Goal: Task Accomplishment & Management: Manage account settings

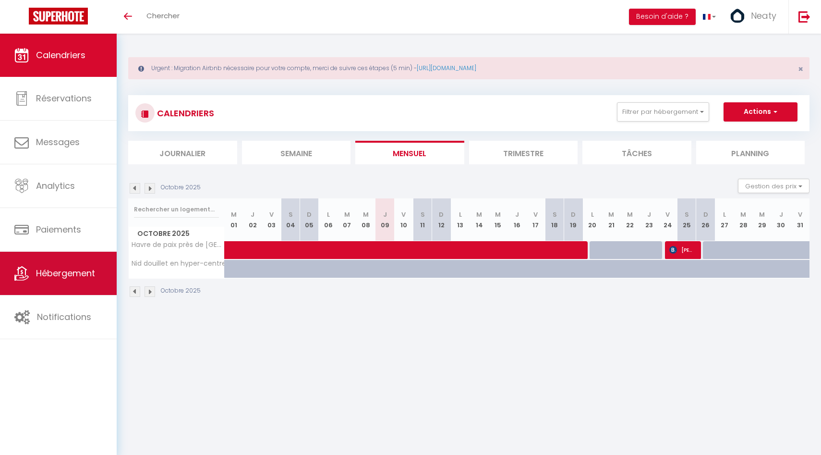
click at [60, 274] on span "Hébergement" at bounding box center [65, 273] width 59 height 12
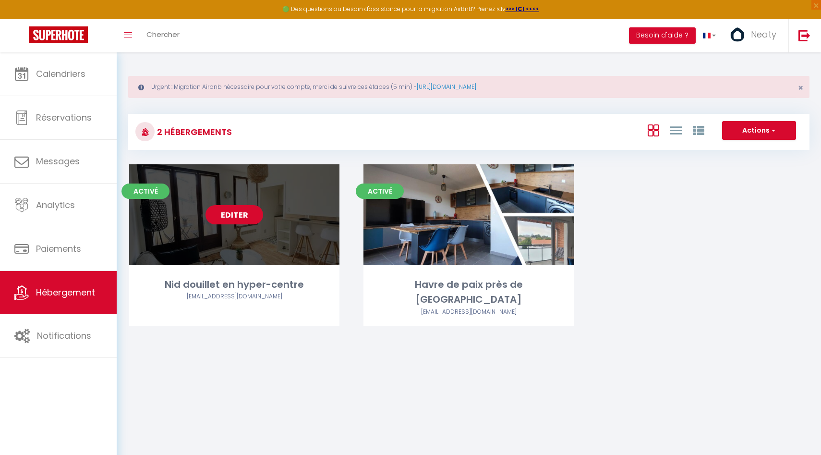
click at [244, 214] on link "Editer" at bounding box center [234, 214] width 58 height 19
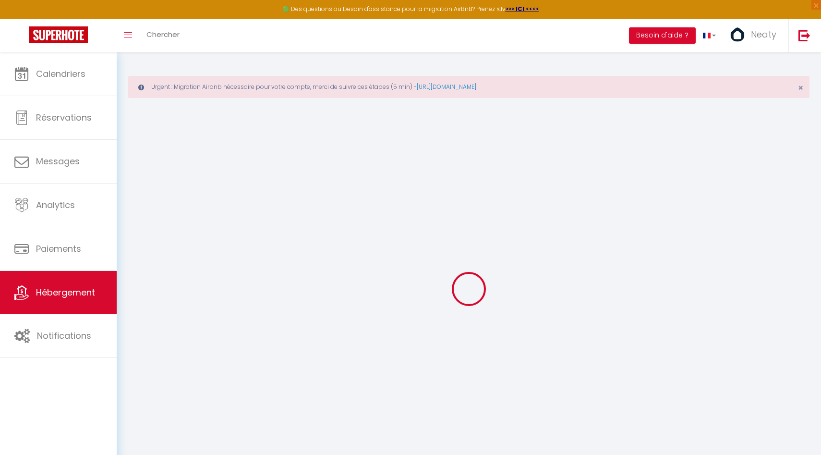
select select
checkbox input "false"
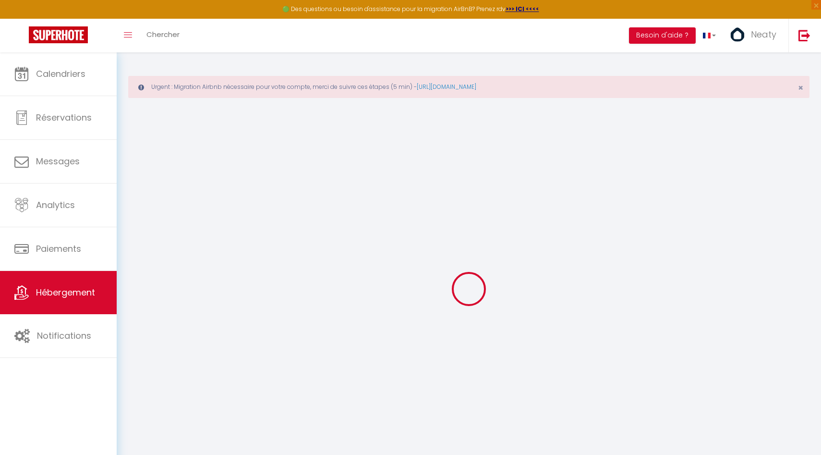
select select "17:00"
select select
select select "11:00"
select select "30"
select select "120"
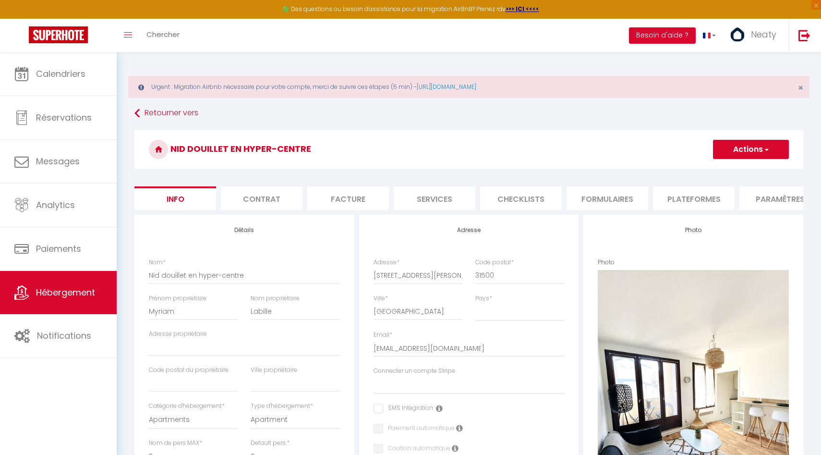
select select
checkbox input "false"
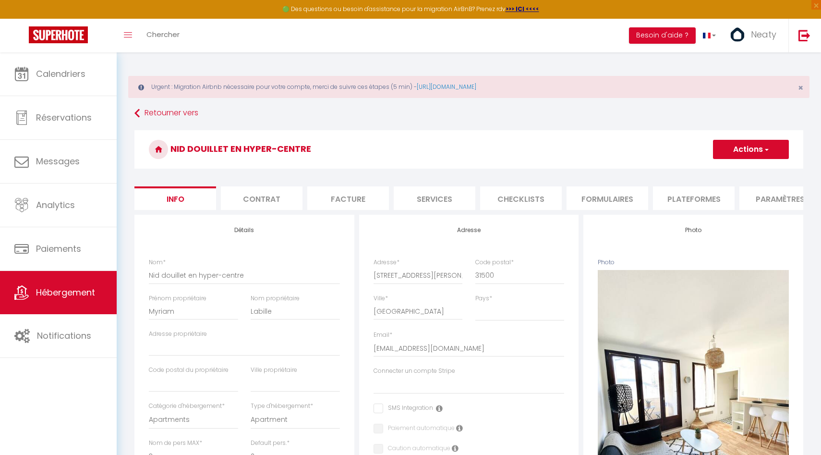
checkbox input "false"
click at [763, 147] on span "button" at bounding box center [766, 149] width 6 height 10
click at [717, 196] on link "Supprimer" at bounding box center [736, 195] width 103 height 12
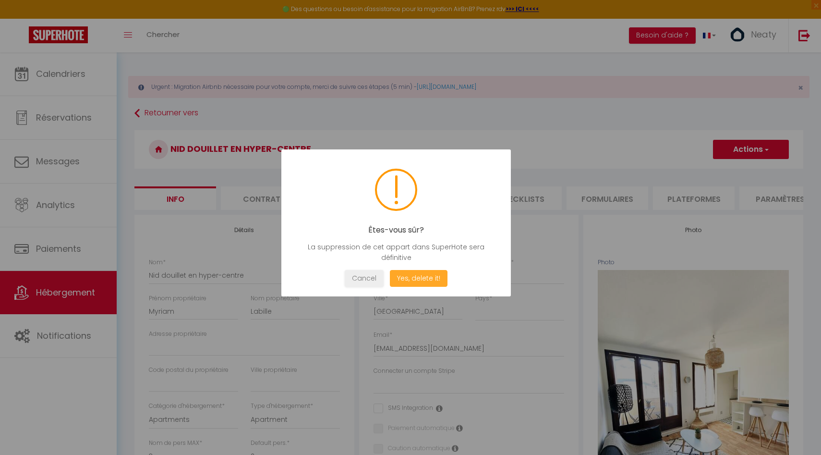
click at [425, 278] on button "Yes, delete it!" at bounding box center [419, 278] width 58 height 17
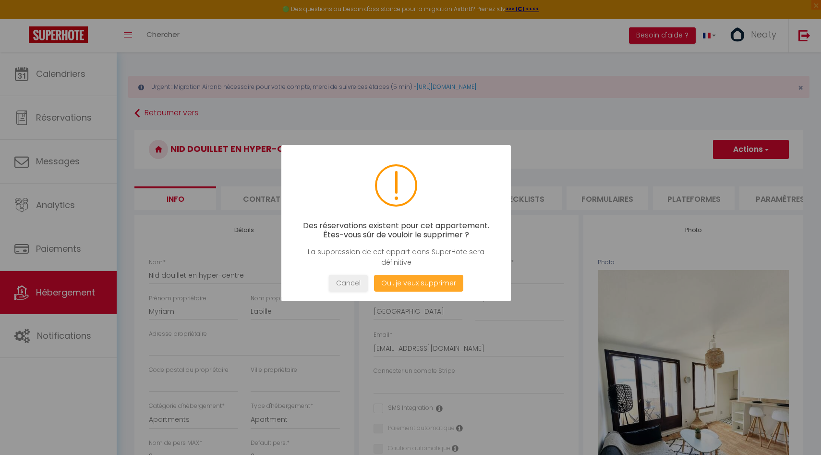
click at [416, 284] on button "Oui, je veux supprimer" at bounding box center [418, 283] width 89 height 17
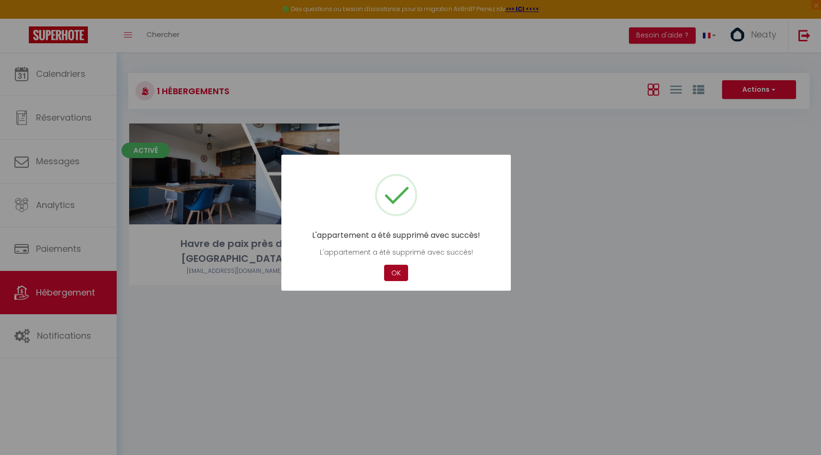
click at [403, 271] on button "OK" at bounding box center [396, 272] width 24 height 17
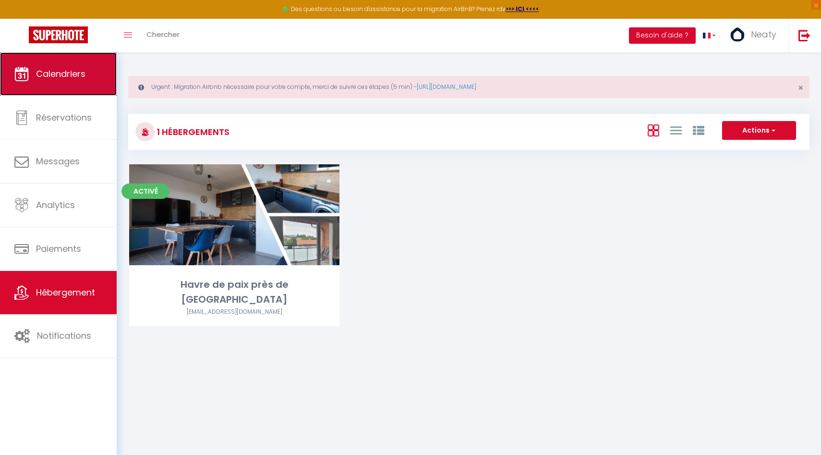
click at [76, 60] on link "Calendriers" at bounding box center [58, 73] width 117 height 43
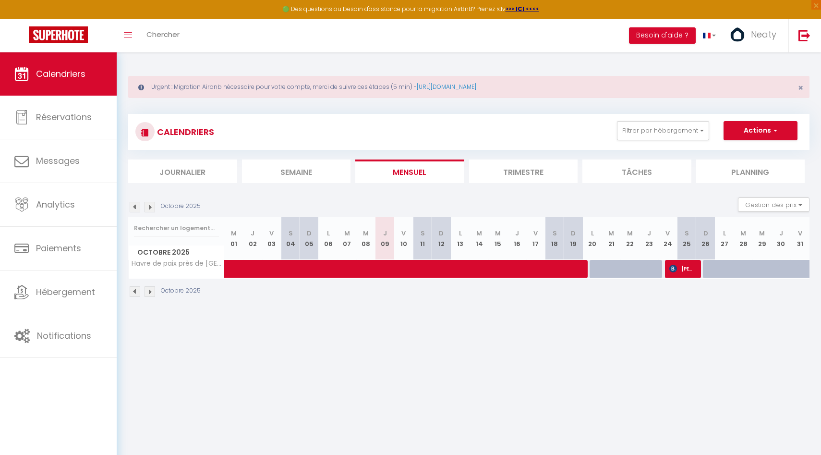
click at [150, 213] on div "Octobre 2025 Gestion des prix Nb Nuits minimum Règles Disponibilité" at bounding box center [468, 207] width 681 height 20
click at [150, 208] on img at bounding box center [149, 207] width 11 height 11
select select
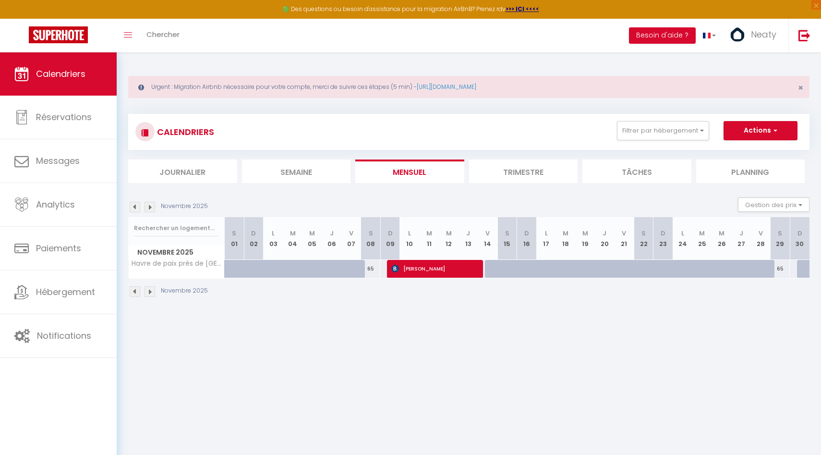
click at [373, 267] on div "65" at bounding box center [371, 269] width 20 height 18
type input "65"
select select "1"
type input "Sam 08 Novembre 2025"
type input "Dim 09 Novembre 2025"
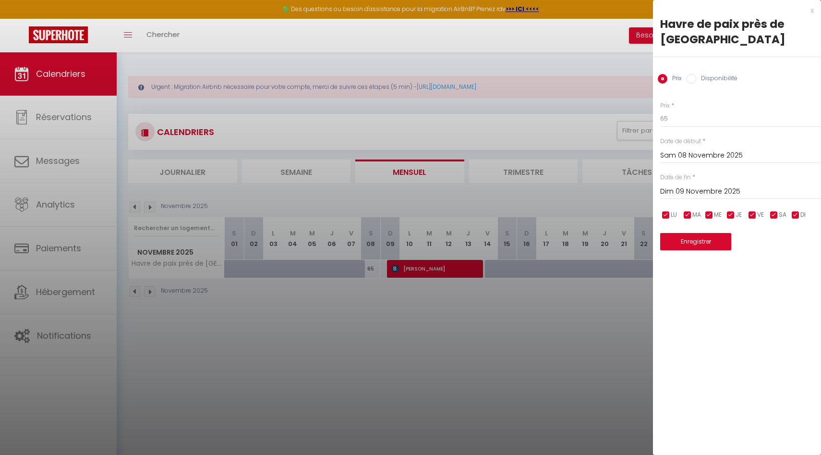
click at [696, 76] on label "Disponibilité" at bounding box center [716, 79] width 41 height 11
click at [696, 76] on input "Disponibilité" at bounding box center [691, 79] width 10 height 10
radio input "true"
radio input "false"
click at [676, 123] on select "Disponible Indisponible" at bounding box center [740, 119] width 161 height 18
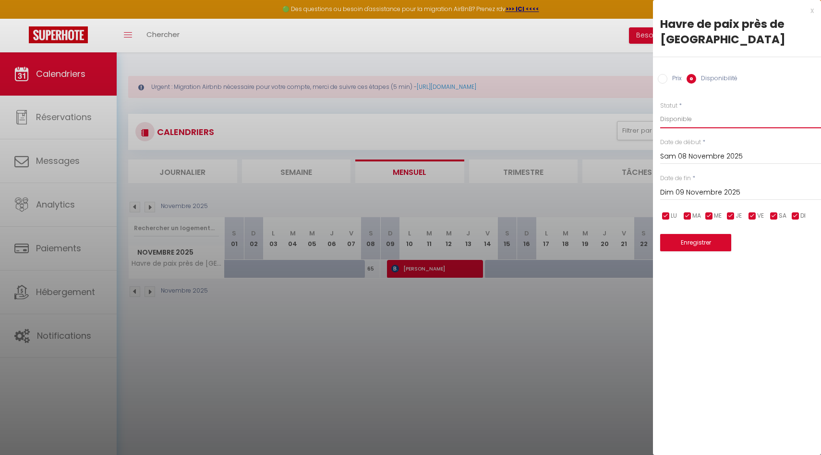
select select "0"
click at [660, 110] on select "Disponible Indisponible" at bounding box center [740, 119] width 161 height 18
click at [679, 243] on button "Enregistrer" at bounding box center [695, 242] width 71 height 17
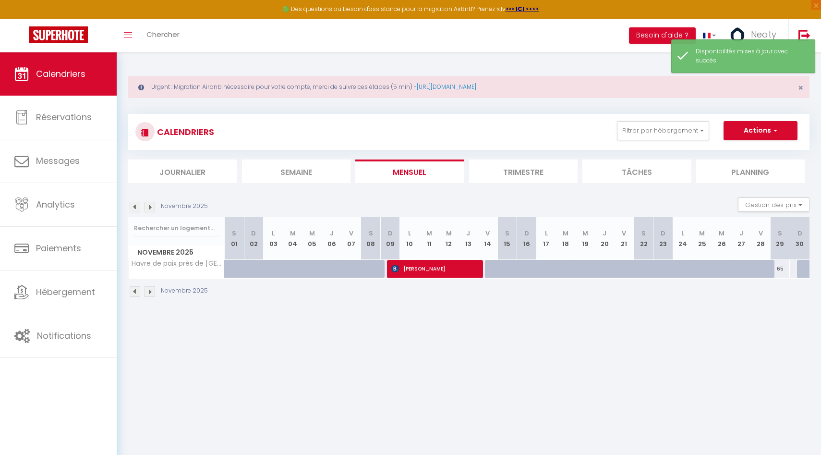
click at [784, 268] on div "65" at bounding box center [780, 269] width 20 height 18
select select "1"
type input "[PERSON_NAME] 29 Novembre 2025"
type input "Dim 30 Novembre 2025"
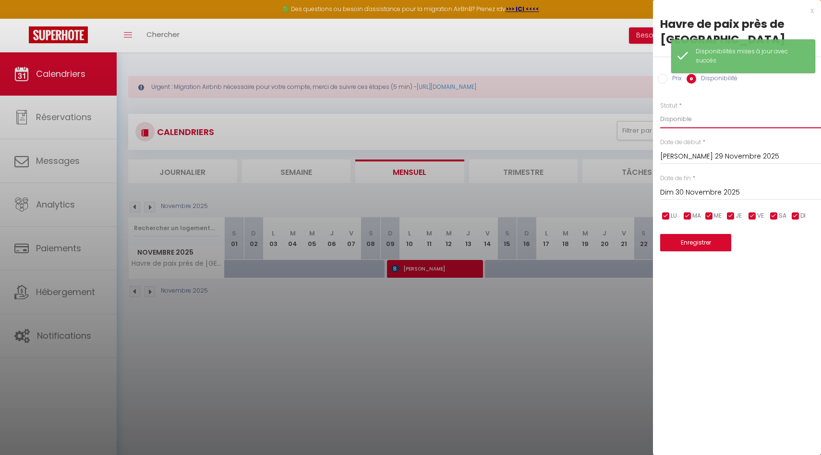
click at [707, 118] on select "Disponible Indisponible" at bounding box center [740, 119] width 161 height 18
select select "0"
click at [660, 110] on select "Disponible Indisponible" at bounding box center [740, 119] width 161 height 18
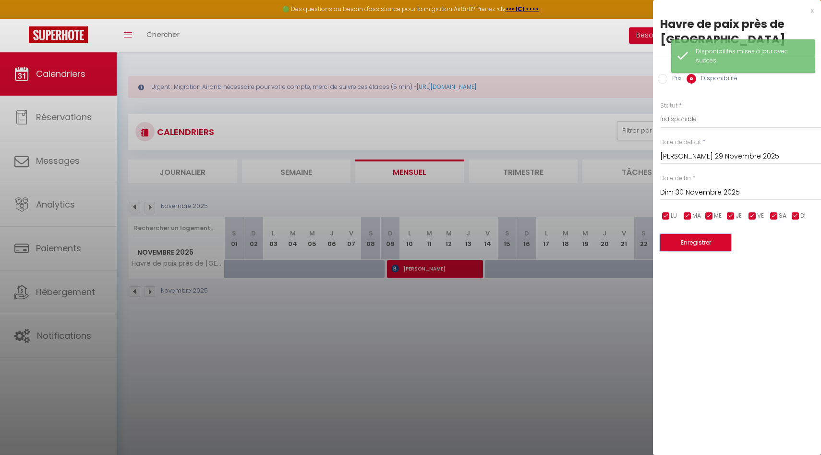
click at [683, 241] on button "Enregistrer" at bounding box center [695, 242] width 71 height 17
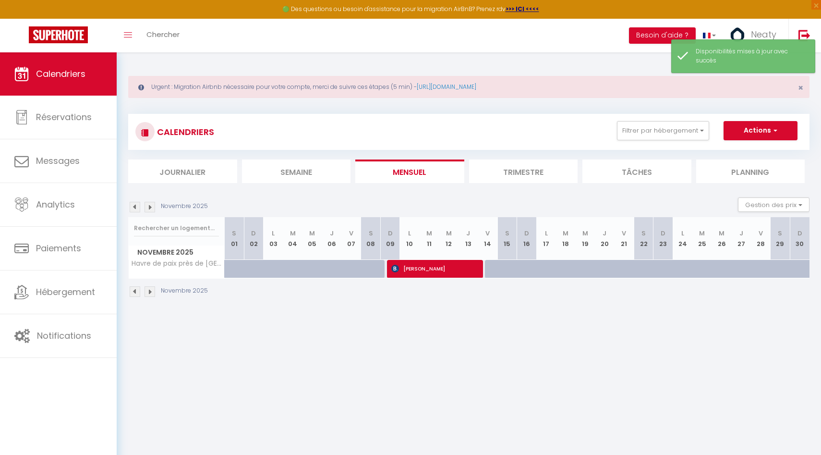
click at [151, 205] on img at bounding box center [149, 207] width 11 height 11
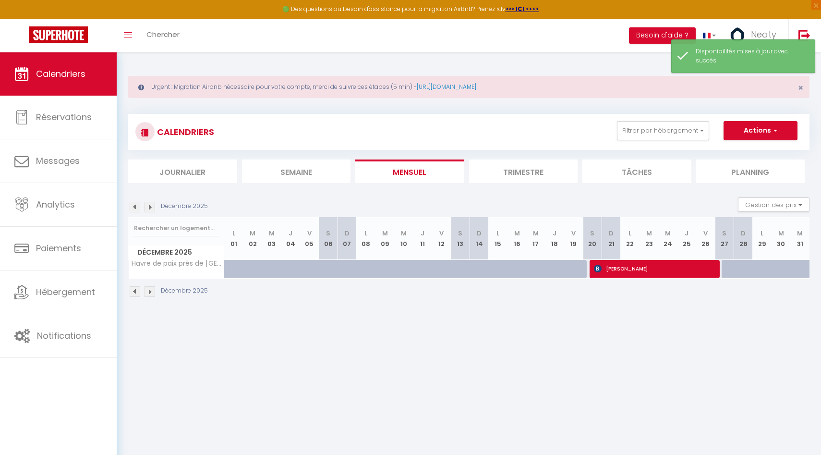
click at [151, 205] on img at bounding box center [149, 207] width 11 height 11
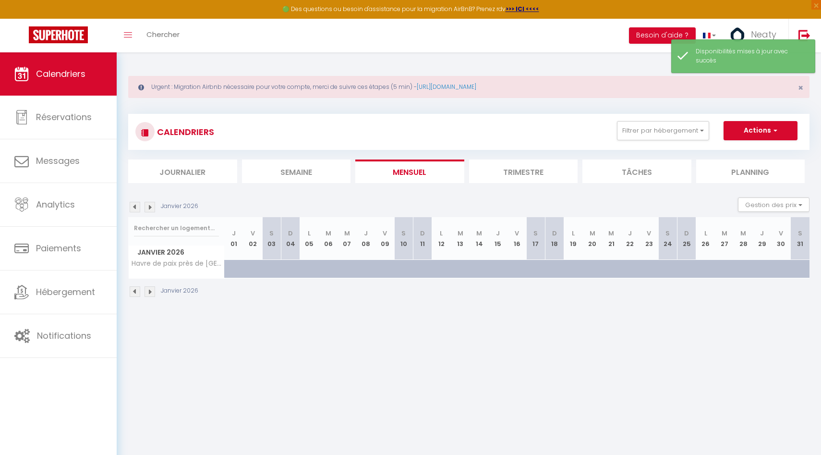
click at [151, 205] on img at bounding box center [149, 207] width 11 height 11
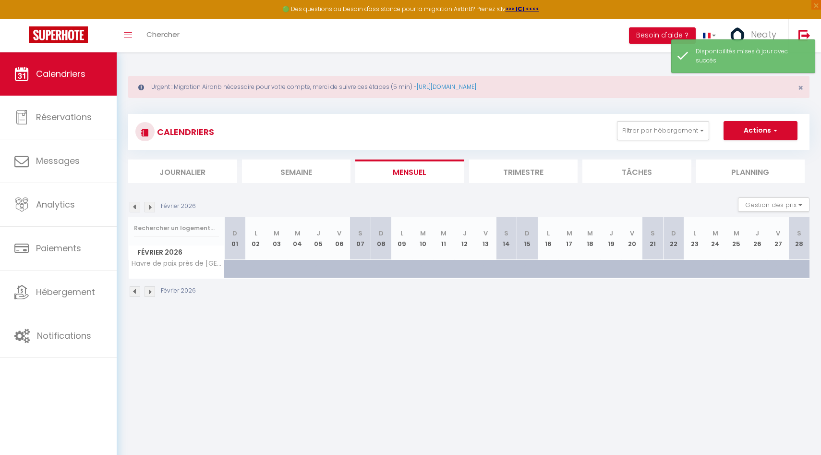
click at [151, 205] on img at bounding box center [149, 207] width 11 height 11
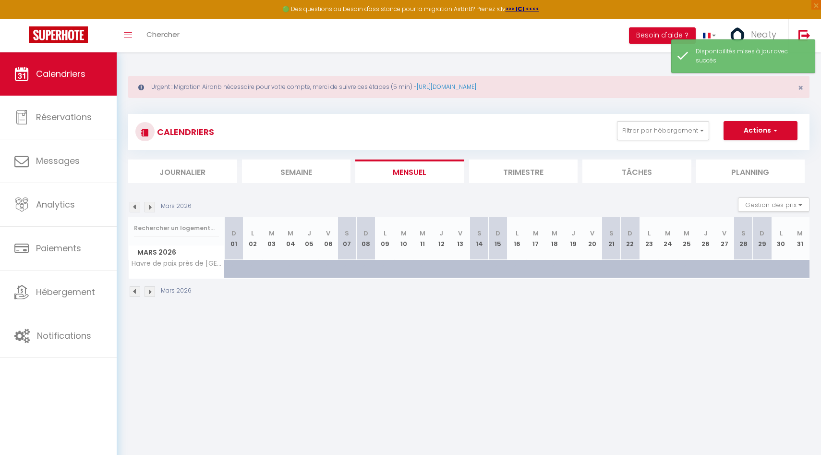
click at [151, 205] on img at bounding box center [149, 207] width 11 height 11
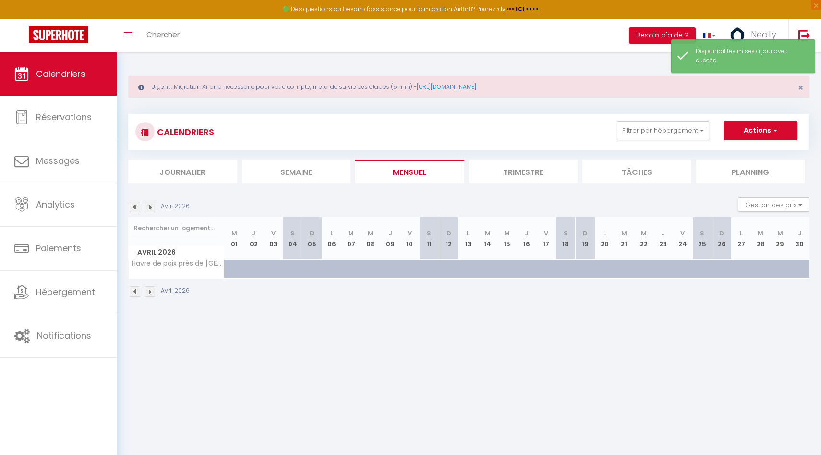
click at [151, 205] on img at bounding box center [149, 207] width 11 height 11
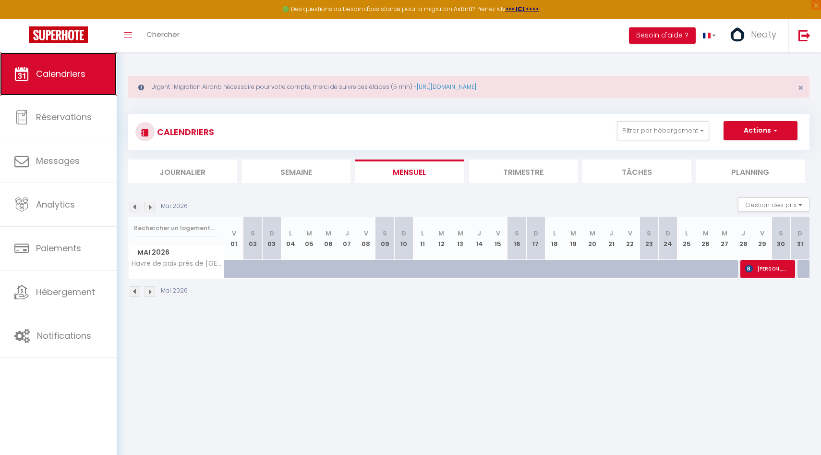
click at [27, 79] on icon at bounding box center [21, 74] width 14 height 14
click at [13, 369] on div "Calendriers Réservations Messages Analytics Paiements Hébergement Notifications" at bounding box center [58, 263] width 117 height 423
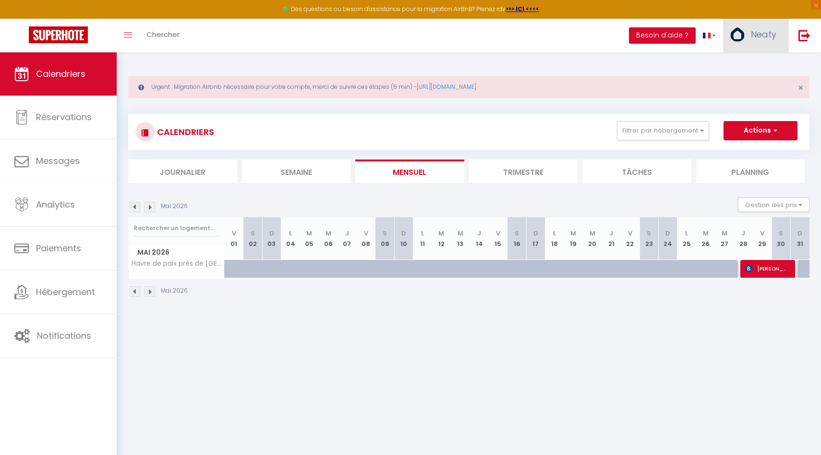
click at [779, 35] on link "Neaty" at bounding box center [755, 36] width 65 height 34
click at [753, 76] on link "Équipe" at bounding box center [749, 84] width 71 height 16
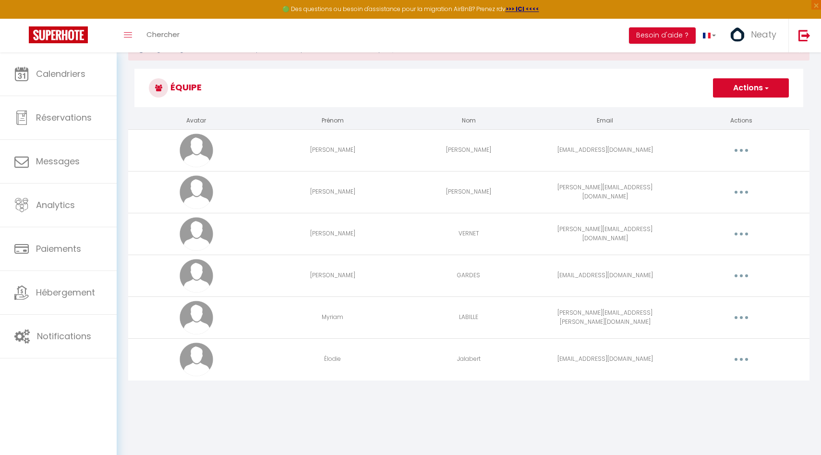
scroll to position [52, 0]
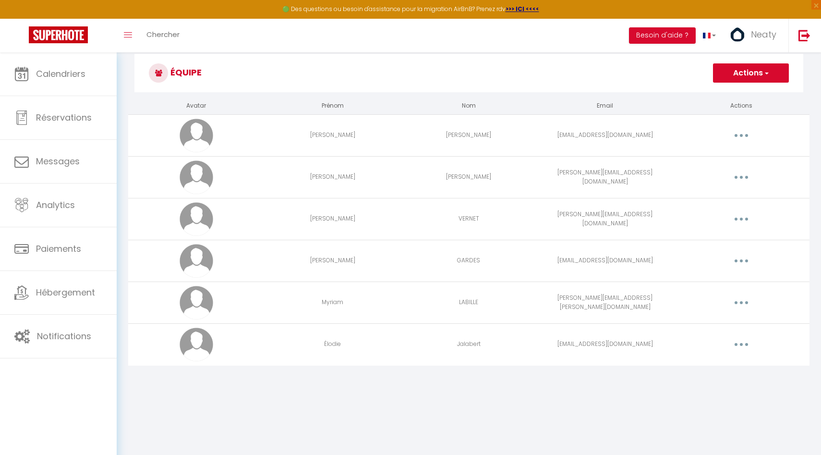
click at [744, 300] on button "button" at bounding box center [741, 302] width 27 height 15
click at [709, 339] on link "Supprimer" at bounding box center [716, 342] width 71 height 16
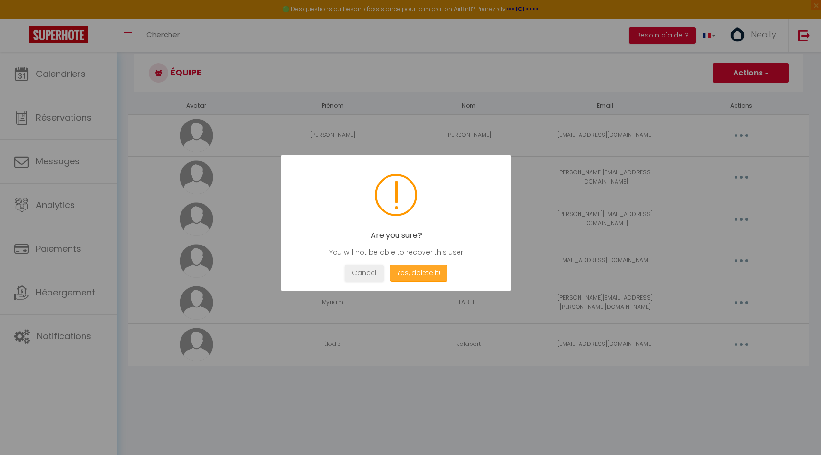
click at [418, 268] on button "Yes, delete it!" at bounding box center [419, 272] width 58 height 17
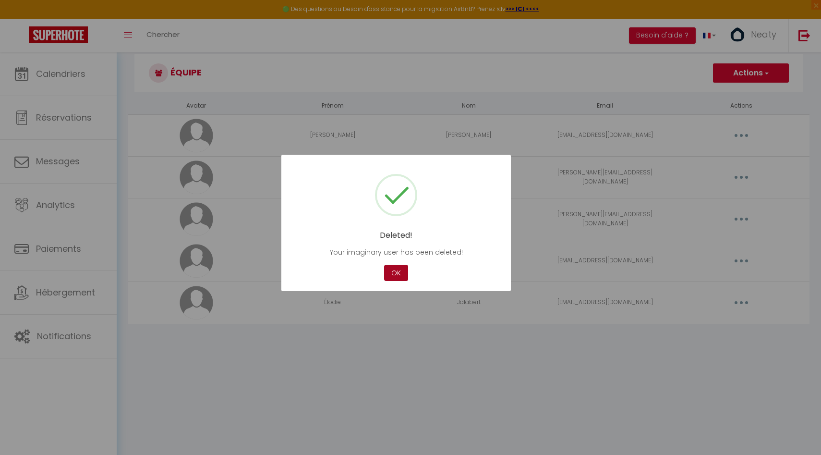
click at [395, 271] on button "OK" at bounding box center [396, 272] width 24 height 17
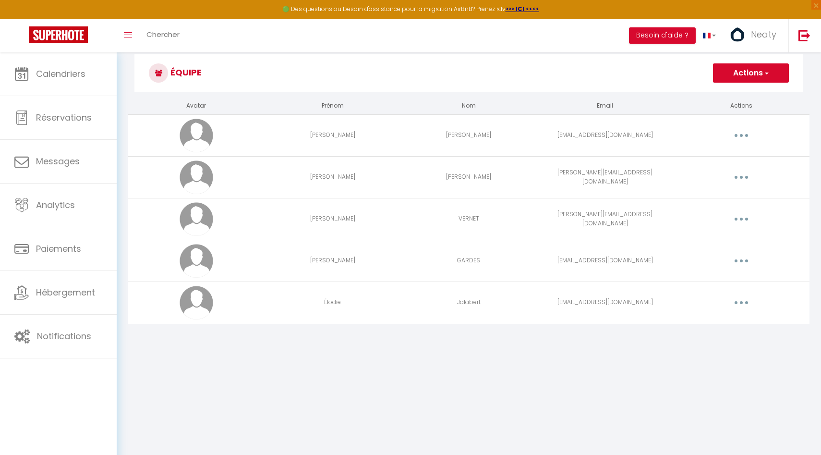
click at [737, 303] on button "button" at bounding box center [741, 302] width 27 height 15
click at [703, 344] on link "Supprimer" at bounding box center [716, 342] width 71 height 16
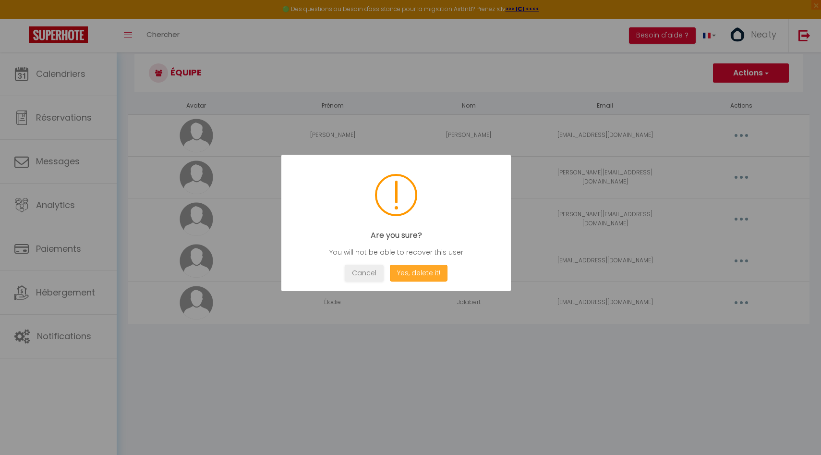
click at [438, 273] on button "Yes, delete it!" at bounding box center [419, 272] width 58 height 17
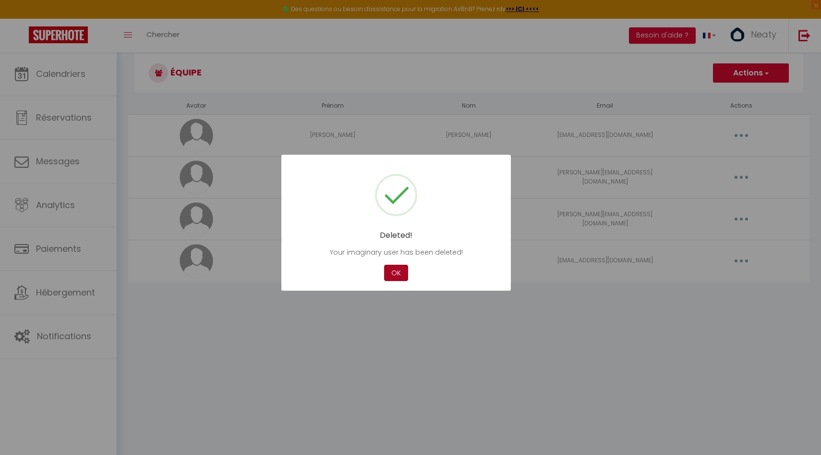
click at [401, 268] on button "OK" at bounding box center [396, 272] width 24 height 17
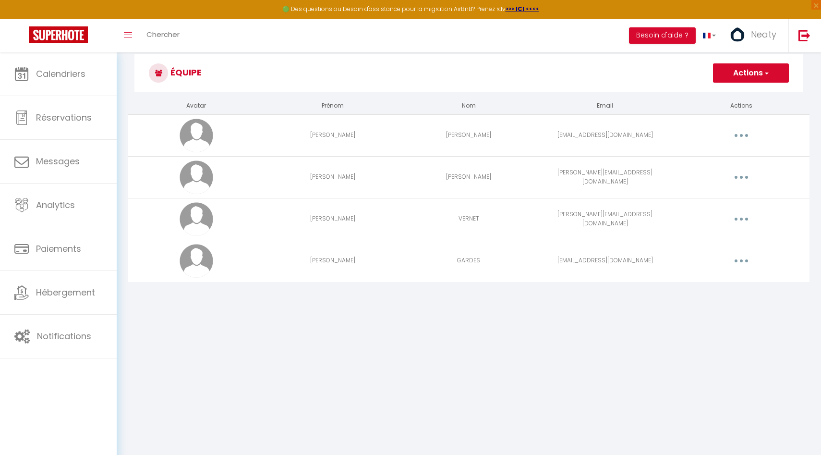
click at [741, 264] on button "button" at bounding box center [741, 260] width 27 height 15
click at [703, 300] on link "Supprimer" at bounding box center [716, 300] width 71 height 16
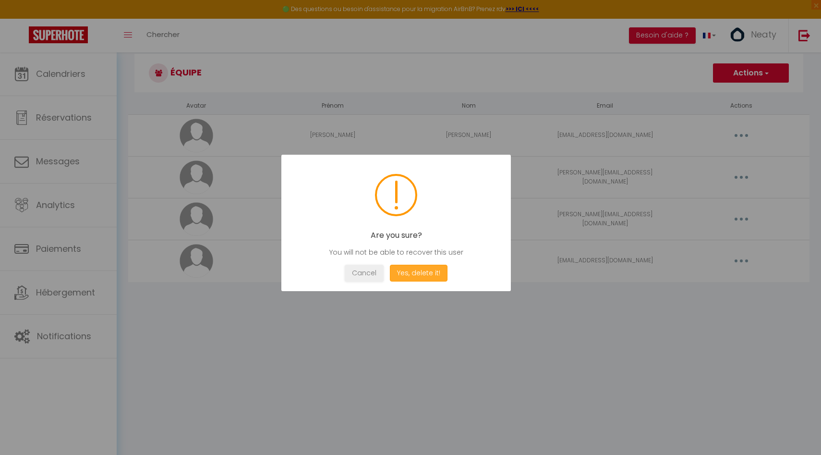
click at [439, 275] on button "Yes, delete it!" at bounding box center [419, 272] width 58 height 17
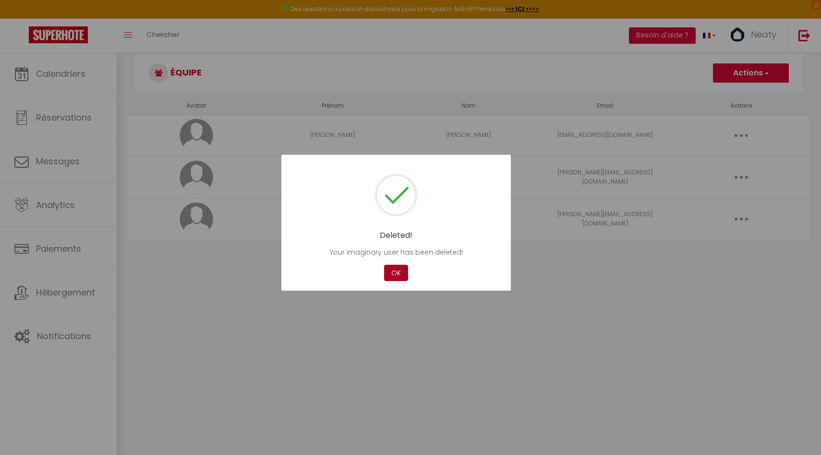
click at [395, 271] on button "OK" at bounding box center [396, 272] width 24 height 17
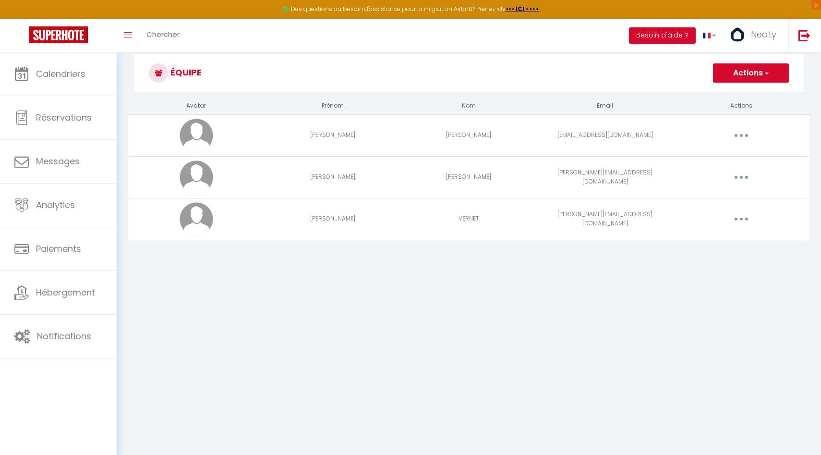
click at [748, 136] on button "button" at bounding box center [741, 135] width 27 height 15
click at [646, 61] on h3 "Équipe" at bounding box center [468, 73] width 669 height 38
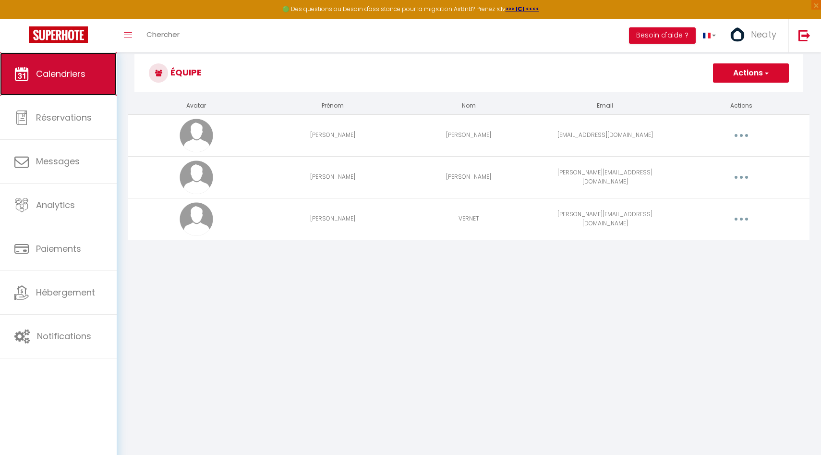
click at [45, 71] on span "Calendriers" at bounding box center [60, 74] width 49 height 12
